Goal: Book appointment/travel/reservation

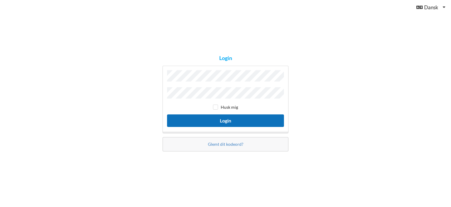
click at [220, 117] on button "Login" at bounding box center [225, 120] width 117 height 12
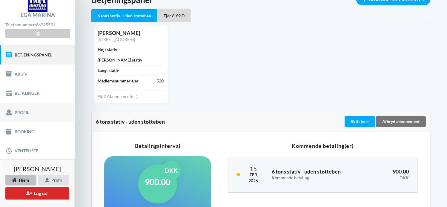
scroll to position [60, 0]
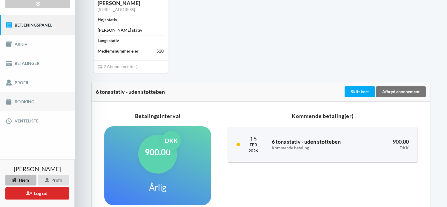
click at [22, 104] on link "Booking" at bounding box center [37, 101] width 75 height 19
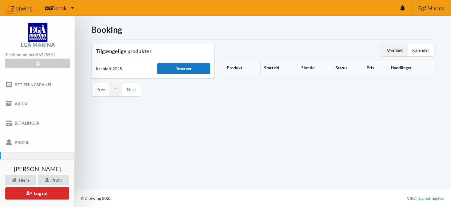
click at [183, 67] on div "Reserver" at bounding box center [183, 68] width 53 height 11
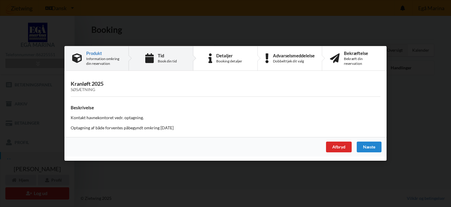
click at [148, 58] on icon at bounding box center [149, 58] width 8 height 10
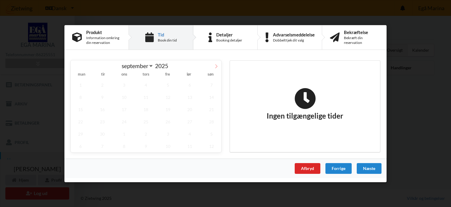
click at [215, 66] on icon at bounding box center [216, 66] width 4 height 4
click at [217, 65] on icon at bounding box center [216, 66] width 4 height 4
click at [74, 66] on icon at bounding box center [76, 66] width 4 height 4
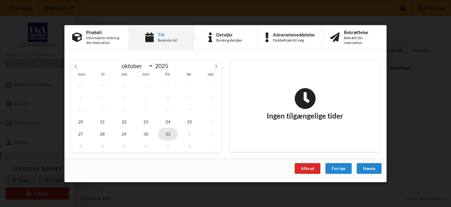
click at [166, 133] on span "31" at bounding box center [168, 133] width 20 height 12
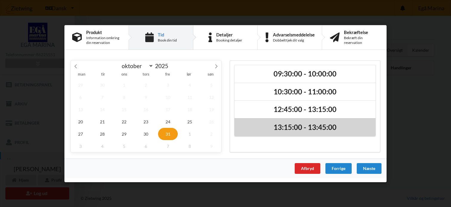
click at [306, 129] on h2 "13:15:00 - 13:45:00" at bounding box center [305, 127] width 133 height 9
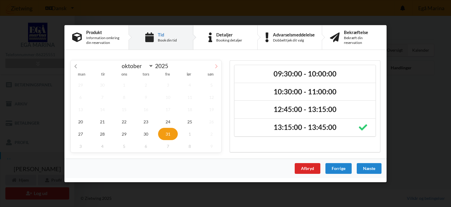
click at [219, 65] on span at bounding box center [216, 65] width 10 height 10
click at [168, 94] on span "7" at bounding box center [168, 97] width 20 height 12
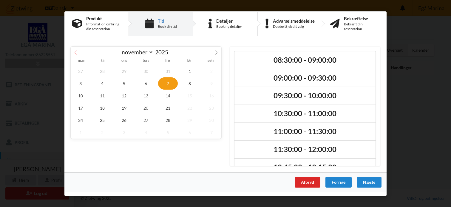
click at [77, 51] on icon at bounding box center [76, 52] width 4 height 4
click at [166, 117] on span "31" at bounding box center [168, 120] width 20 height 12
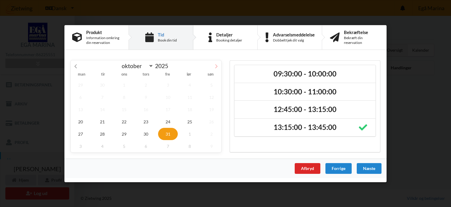
click at [216, 64] on icon at bounding box center [216, 66] width 2 height 4
select select "10"
click at [166, 95] on span "7" at bounding box center [168, 97] width 20 height 12
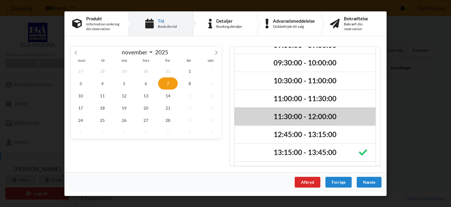
scroll to position [68, 0]
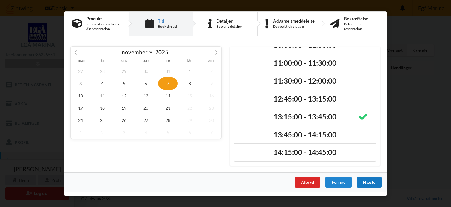
click at [369, 182] on div "Næste" at bounding box center [369, 181] width 25 height 11
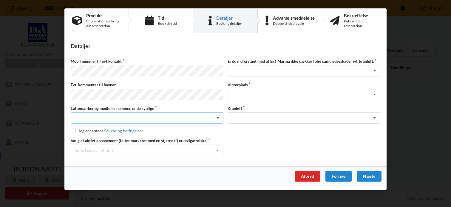
click at [90, 113] on div "Nej, jeg kontakter havnekontoret inden løftet Ja, mine mærker er synlige og int…" at bounding box center [147, 117] width 153 height 11
click at [87, 136] on div "Ja, mine mærker er synlige og intakte" at bounding box center [147, 139] width 152 height 11
click at [75, 129] on input "checkbox" at bounding box center [73, 130] width 5 height 5
checkbox input "true"
click at [126, 145] on div "Select subscription(s) * 6 tons stativ - uden støtteben * Ejer 6-69 D" at bounding box center [147, 149] width 153 height 11
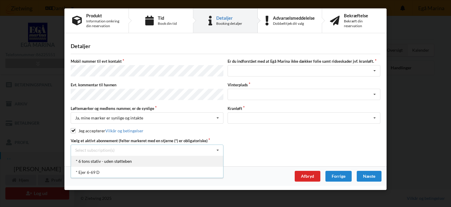
click at [119, 158] on div "* 6 tons stativ - uden støtteben" at bounding box center [147, 160] width 152 height 11
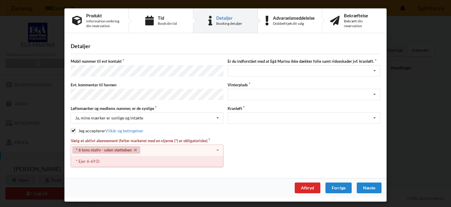
click at [129, 157] on div "* Ejer 6-69 D" at bounding box center [147, 160] width 152 height 11
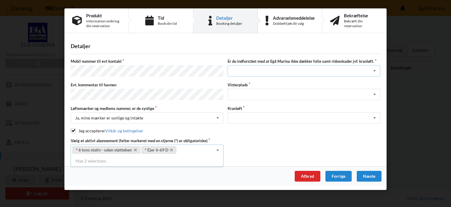
click at [295, 71] on div "Jeg har tæpper med og tager selv ansvaret for eventuelle folie samt ridseskader…" at bounding box center [304, 70] width 153 height 11
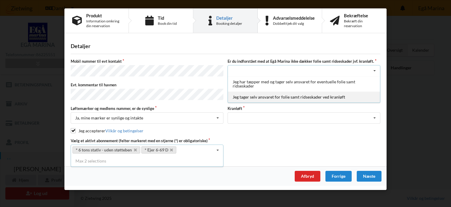
click at [267, 97] on div "Jeg tager selv ansvaret for folie samt ridseskader ved kranløft" at bounding box center [304, 96] width 152 height 11
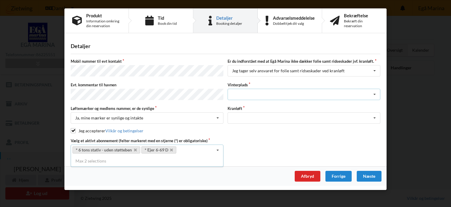
click at [255, 92] on div "Landplads nr. 1 Landplads nr. 2 Landplads nr.3 Landplads nr. 4 Landplads nr. 5 …" at bounding box center [304, 94] width 153 height 11
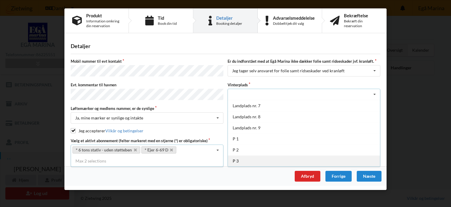
click at [246, 158] on div "P 3" at bounding box center [304, 160] width 152 height 11
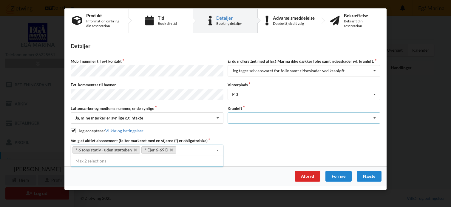
click at [278, 115] on div "Optagning" at bounding box center [304, 117] width 153 height 11
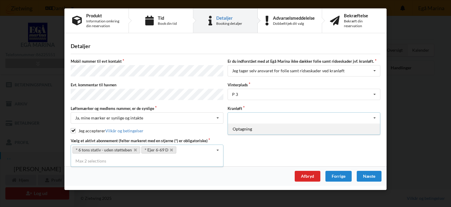
click at [260, 128] on div "Optagning" at bounding box center [304, 128] width 152 height 11
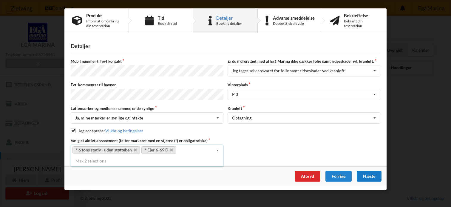
click at [368, 173] on div "Næste" at bounding box center [369, 176] width 25 height 11
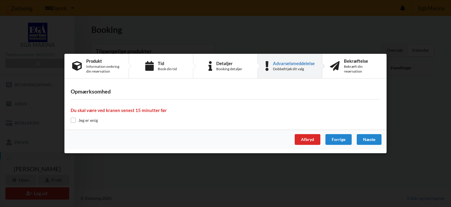
click at [82, 121] on label "Jeg er enig" at bounding box center [84, 120] width 27 height 5
click at [72, 121] on input "checkbox" at bounding box center [73, 120] width 5 height 5
checkbox input "true"
click at [365, 141] on div "Næste" at bounding box center [369, 139] width 25 height 11
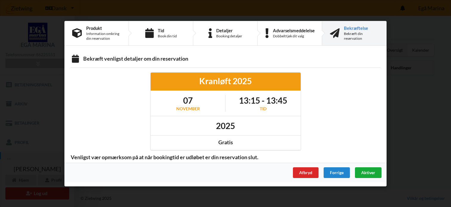
click at [371, 170] on span "Aktiver" at bounding box center [368, 171] width 14 height 5
